Goal: Task Accomplishment & Management: Use online tool/utility

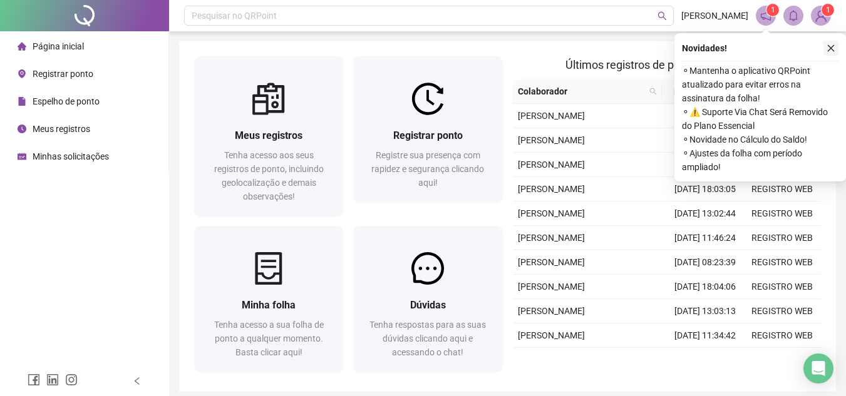
click at [829, 44] on icon "close" at bounding box center [830, 48] width 9 height 9
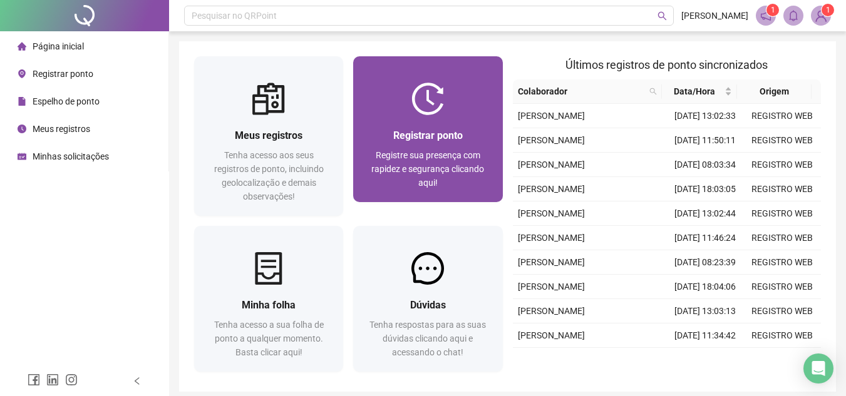
click at [437, 120] on div "Registrar ponto Registre sua presença com rapidez e segurança clicando aqui!" at bounding box center [427, 158] width 149 height 87
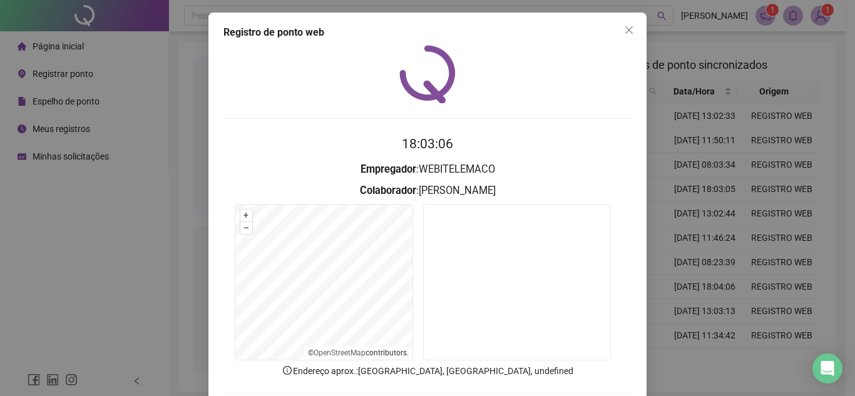
scroll to position [65, 0]
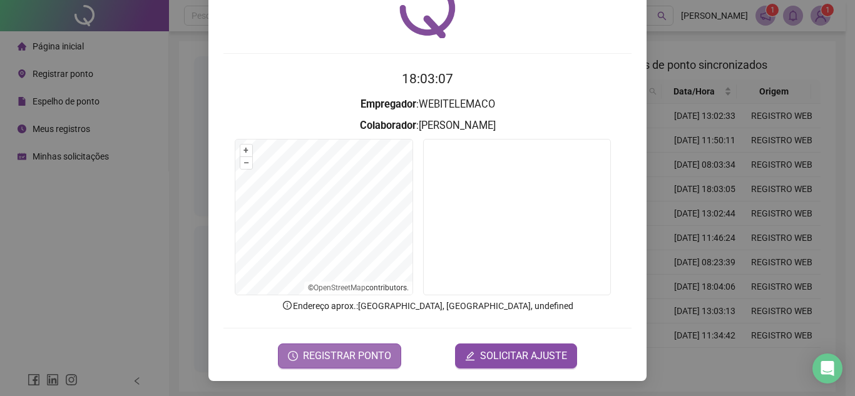
click at [367, 361] on span "REGISTRAR PONTO" at bounding box center [347, 356] width 88 height 15
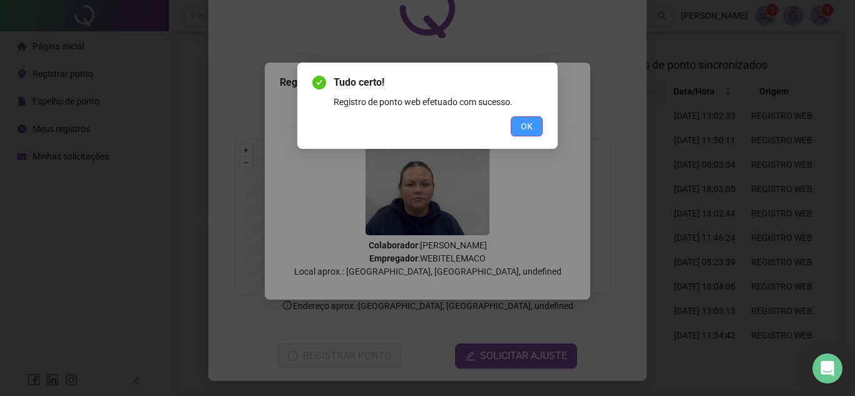
click at [526, 131] on span "OK" at bounding box center [527, 127] width 12 height 14
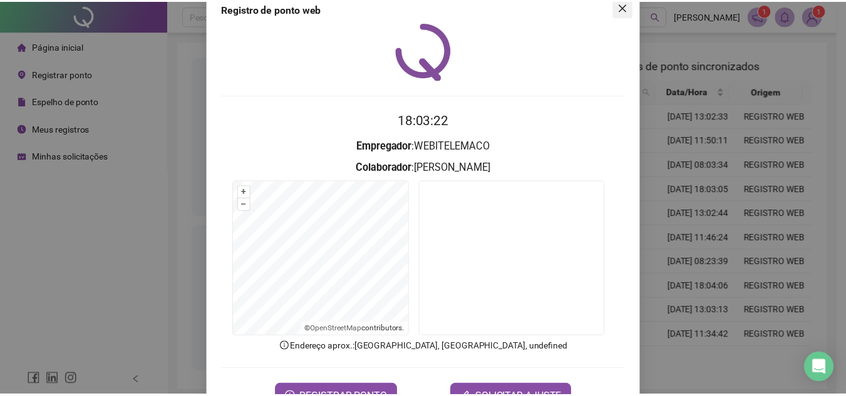
scroll to position [0, 0]
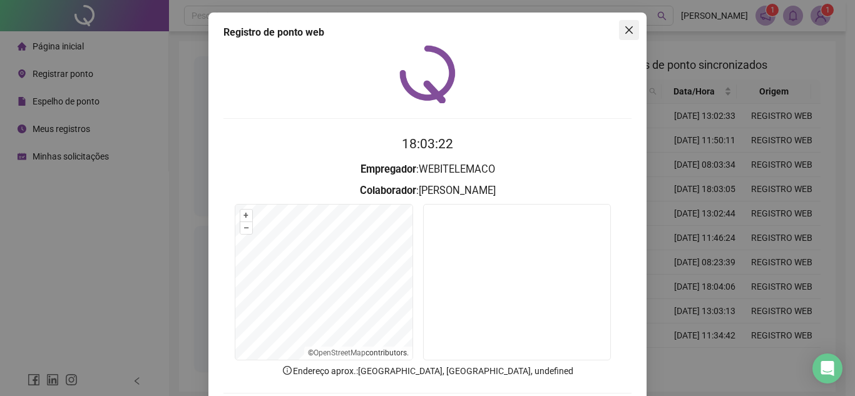
click at [626, 36] on button "Close" at bounding box center [629, 30] width 20 height 20
